Goal: Consume media (video, audio)

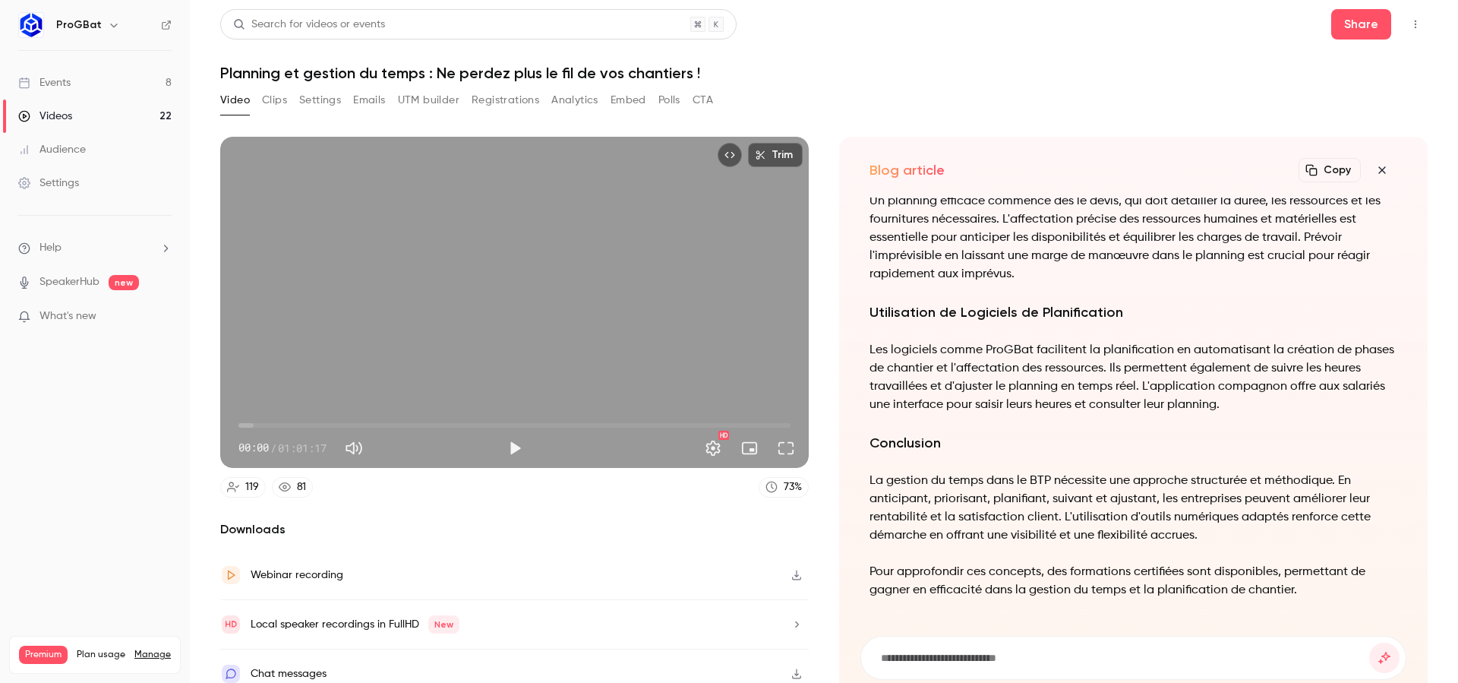
click at [102, 111] on link "Videos 22" at bounding box center [95, 115] width 190 height 33
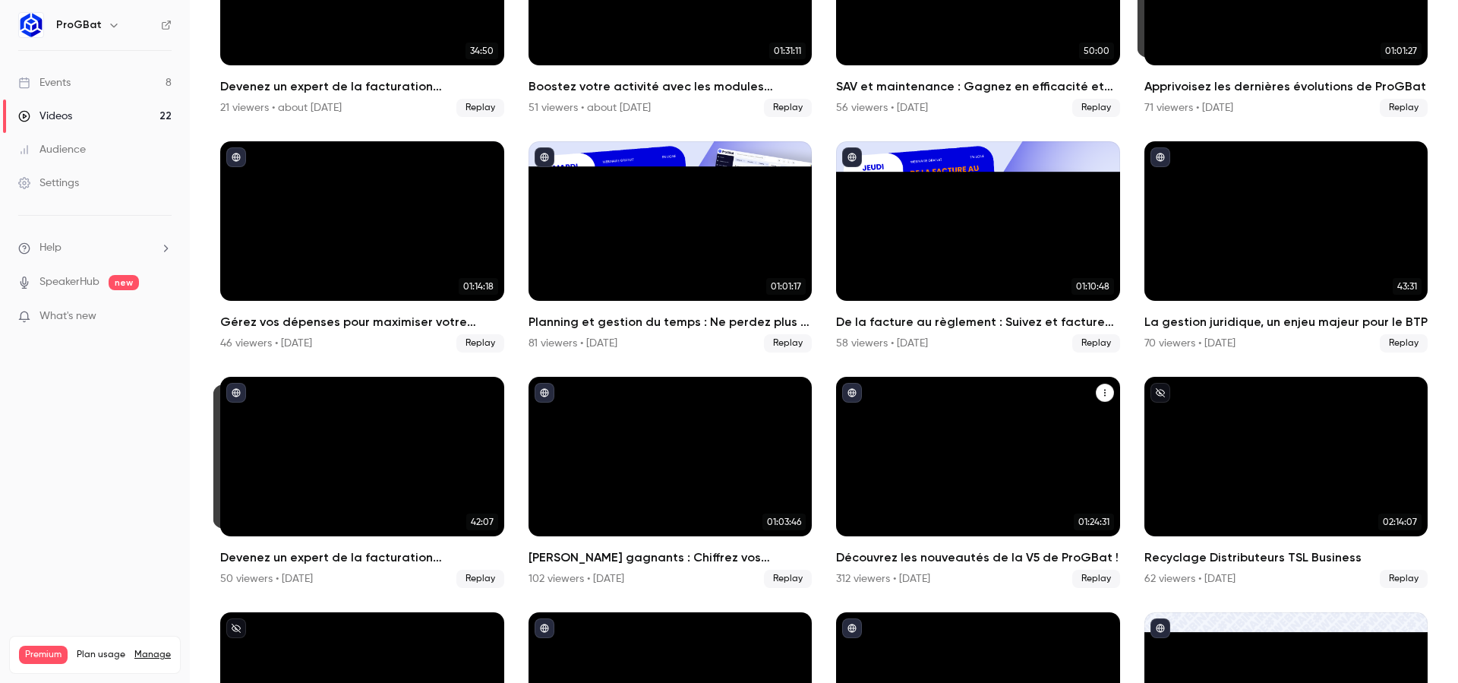
scroll to position [245, 0]
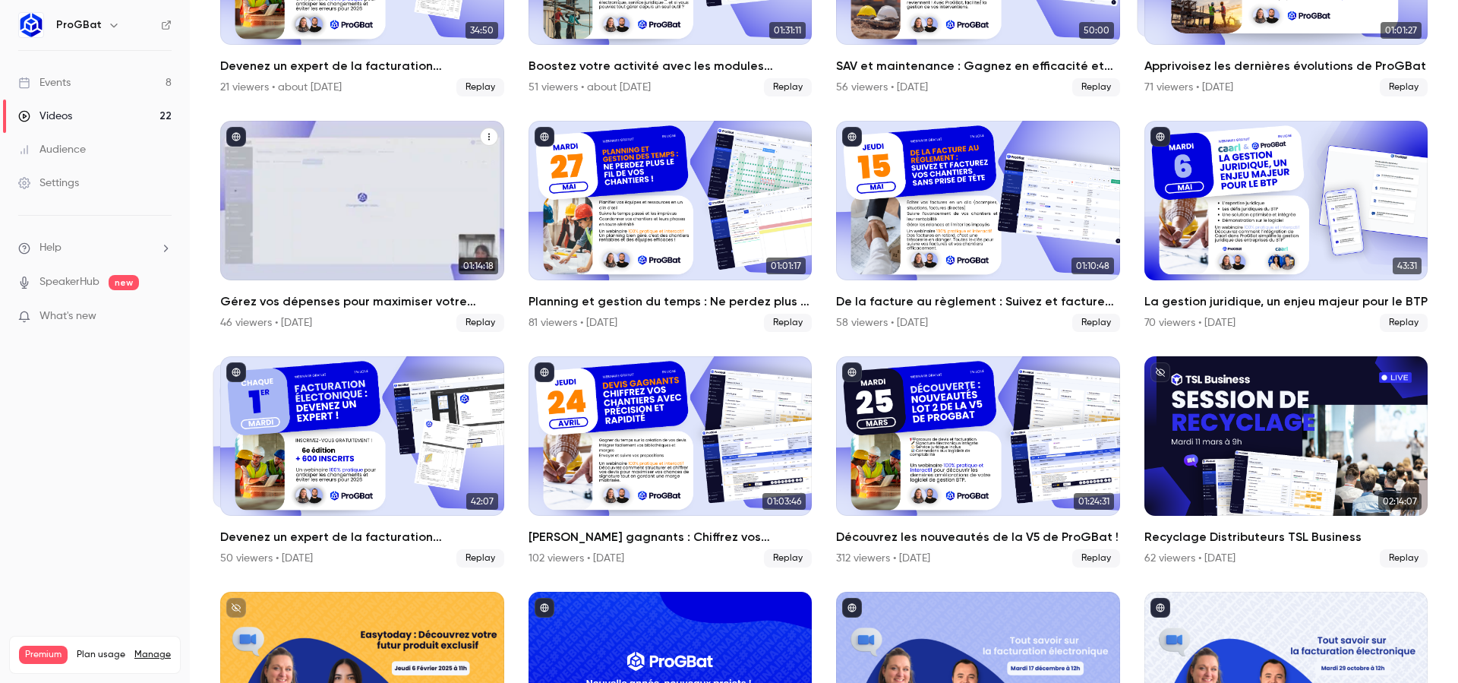
click at [393, 282] on link "01:14:18 Gérez vos dépenses pour maximiser votre rentabilité 46 viewers • 3 mon…" at bounding box center [362, 226] width 284 height 211
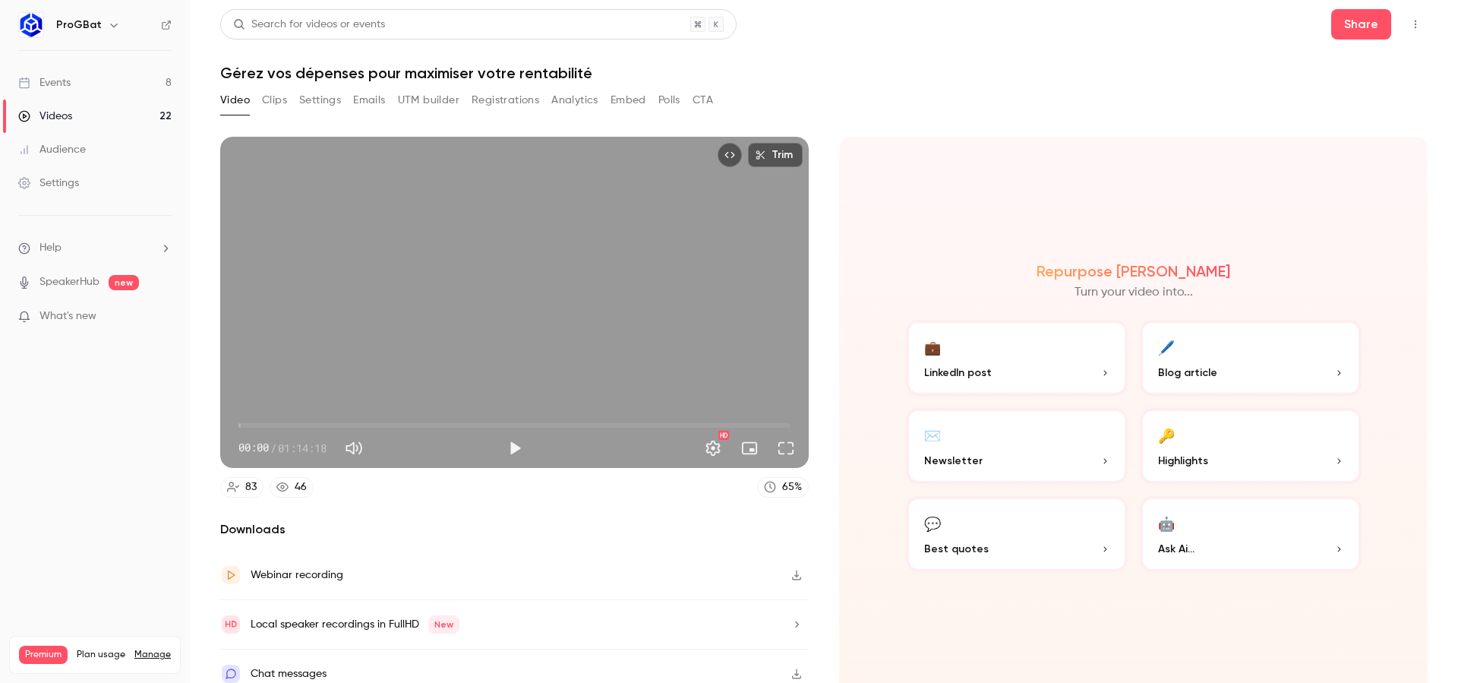
click at [1257, 351] on button "🖊️ Blog article" at bounding box center [1251, 358] width 222 height 76
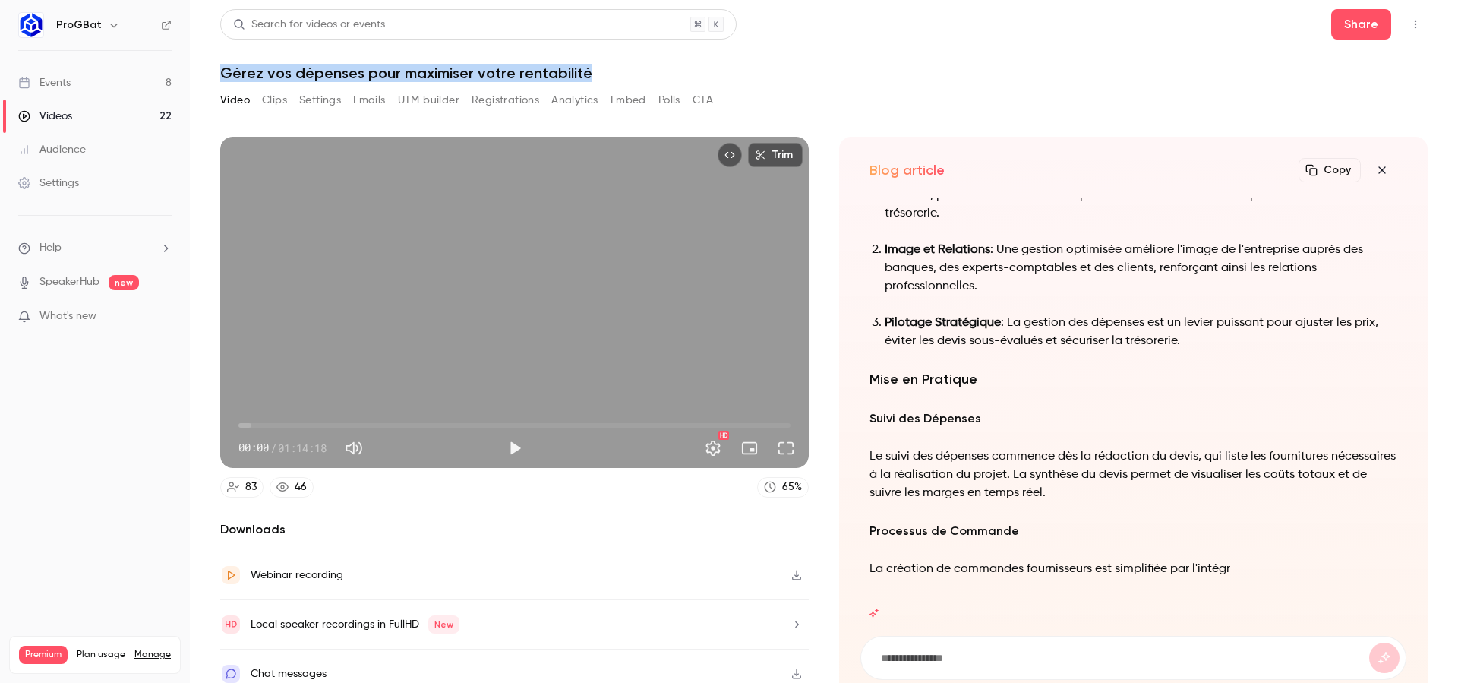
drag, startPoint x: 225, startPoint y: 75, endPoint x: 692, endPoint y: 67, distance: 466.2
click at [692, 67] on h1 "Gérez vos dépenses pour maximiser votre rentabilité" at bounding box center [823, 73] width 1207 height 18
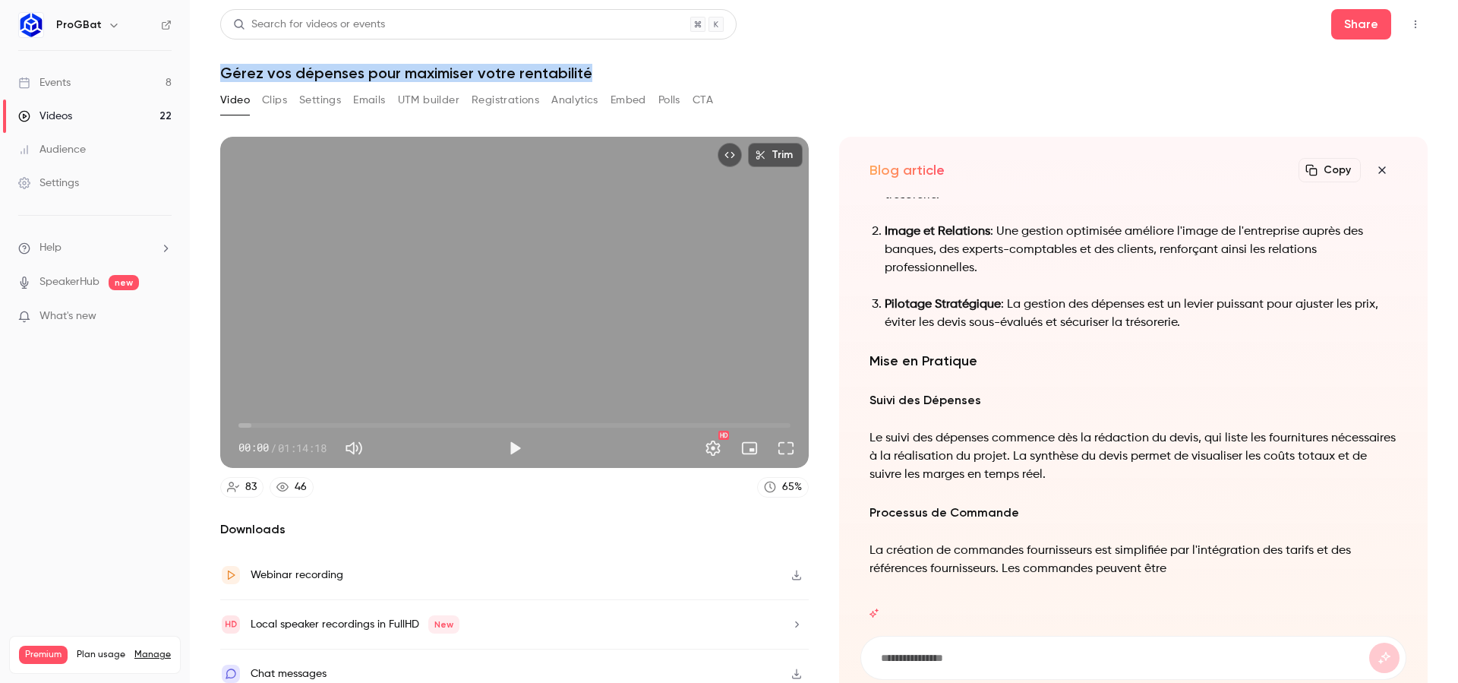
copy h1 "Gérez vos dépenses pour maximiser votre rentabilité"
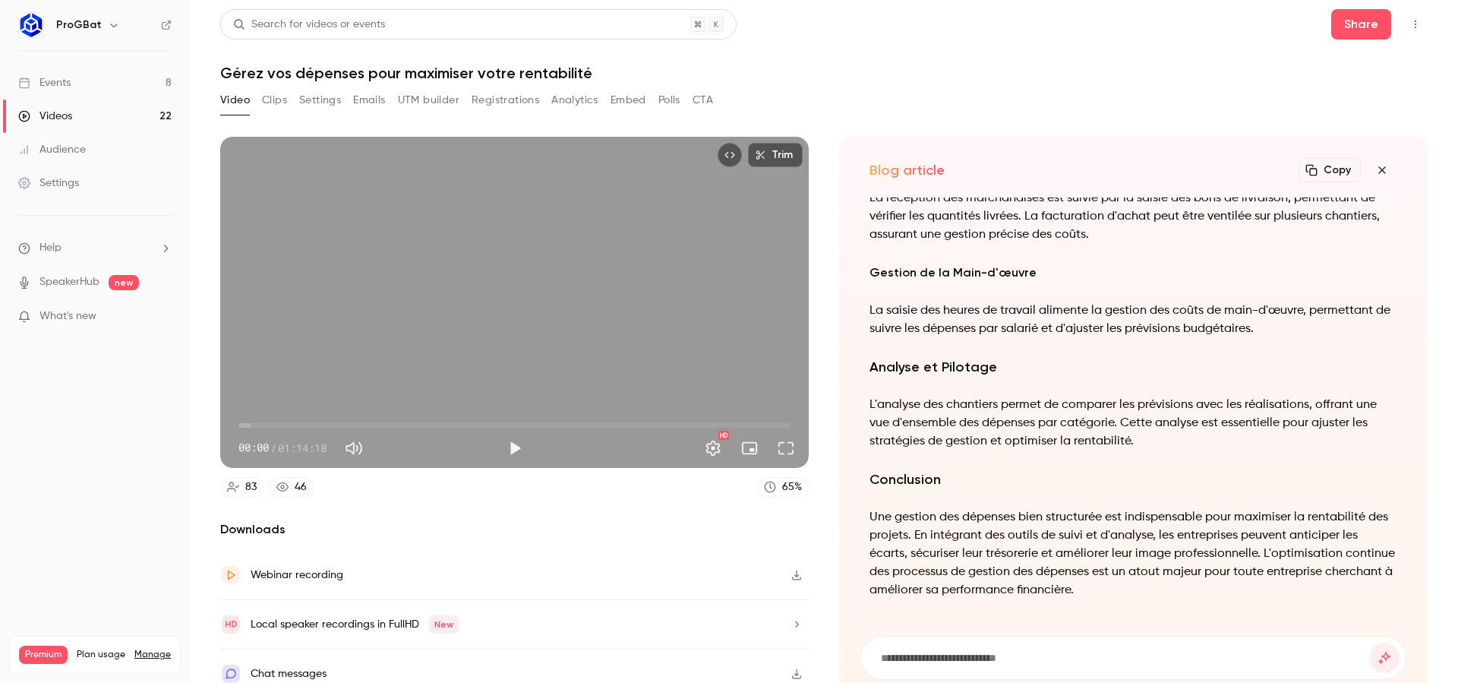
click at [1331, 175] on button "Copy" at bounding box center [1329, 170] width 62 height 24
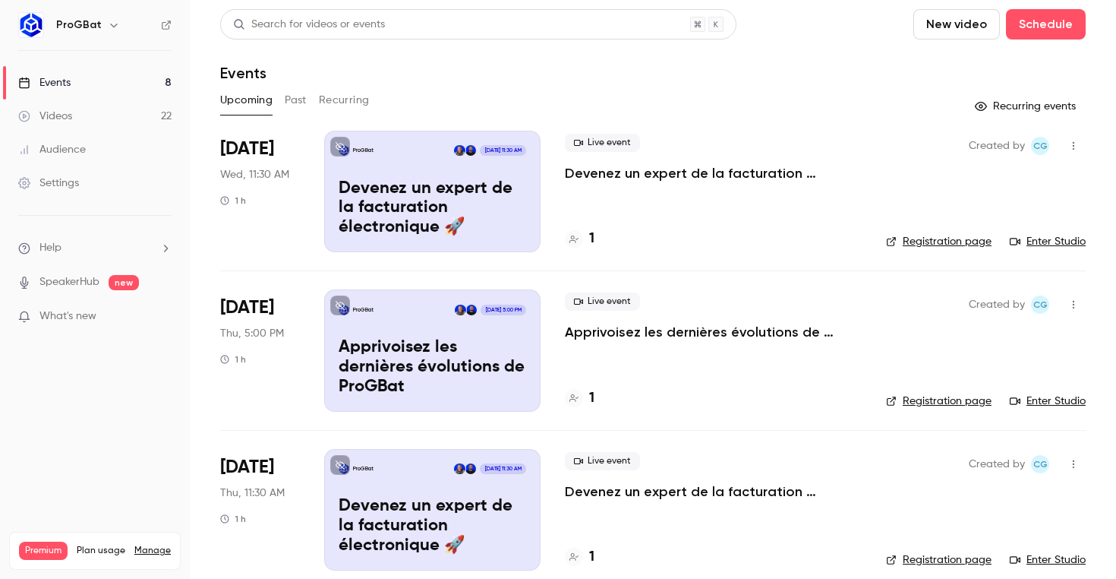
scroll to position [760, 0]
